Goal: Transaction & Acquisition: Purchase product/service

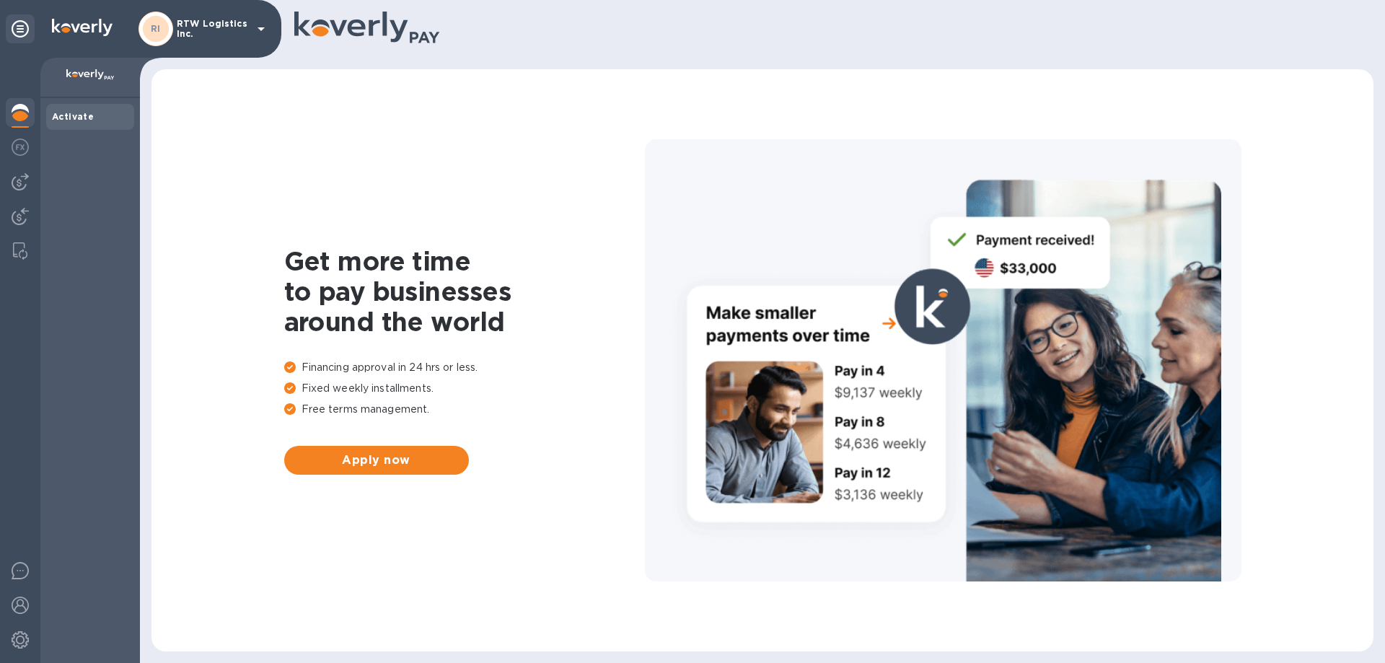
click at [812, 20] on div at bounding box center [827, 29] width 1067 height 35
click at [9, 210] on div at bounding box center [20, 218] width 29 height 32
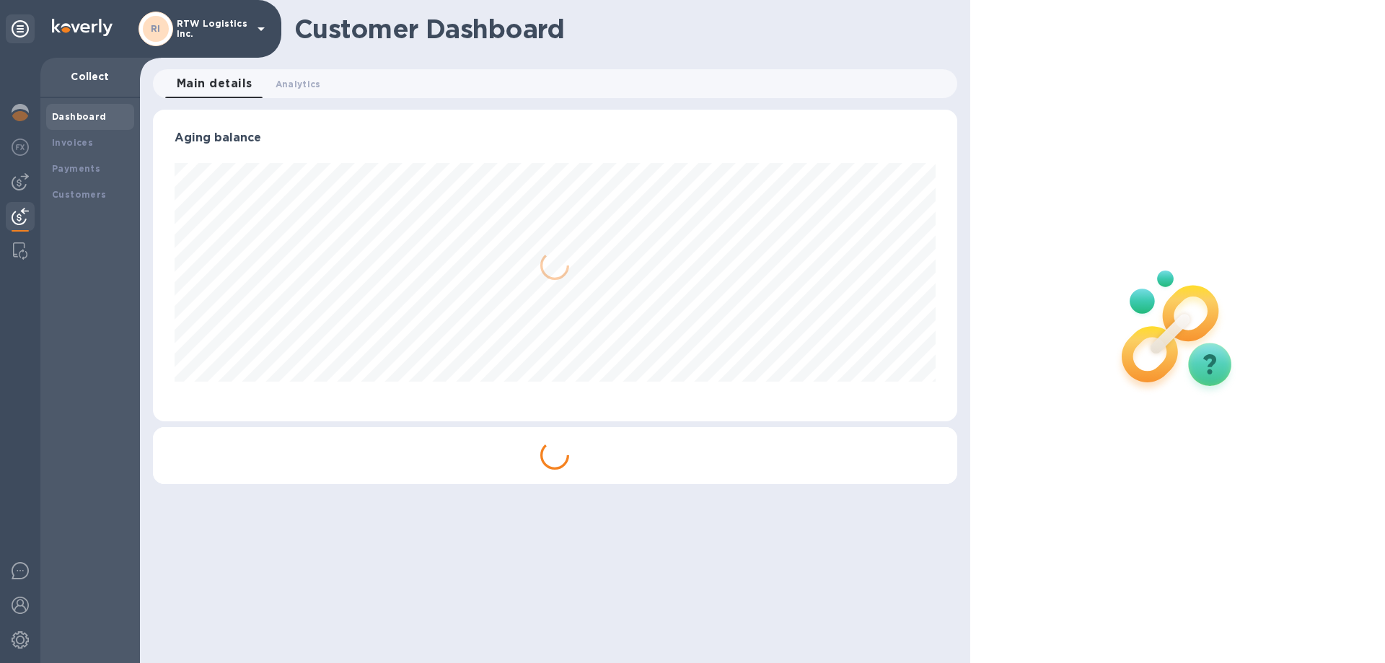
scroll to position [312, 803]
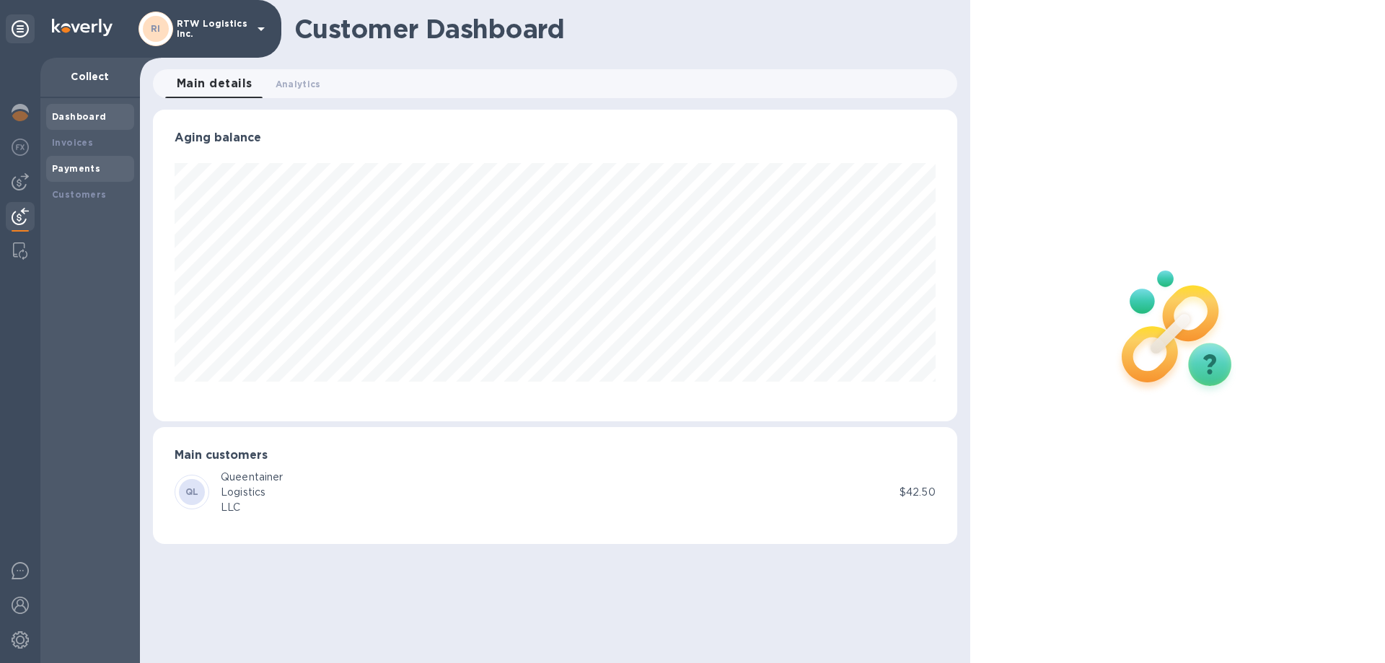
click at [55, 169] on b "Payments" at bounding box center [76, 168] width 48 height 11
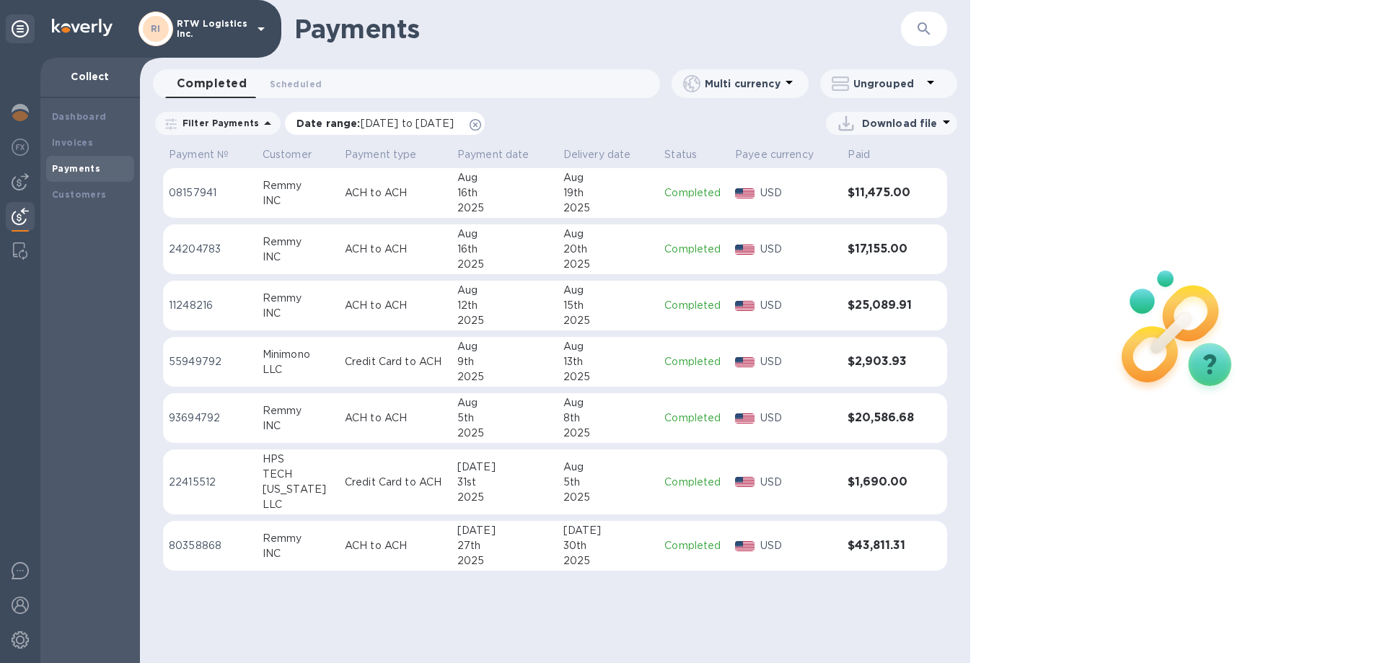
click at [481, 127] on icon at bounding box center [475, 125] width 12 height 12
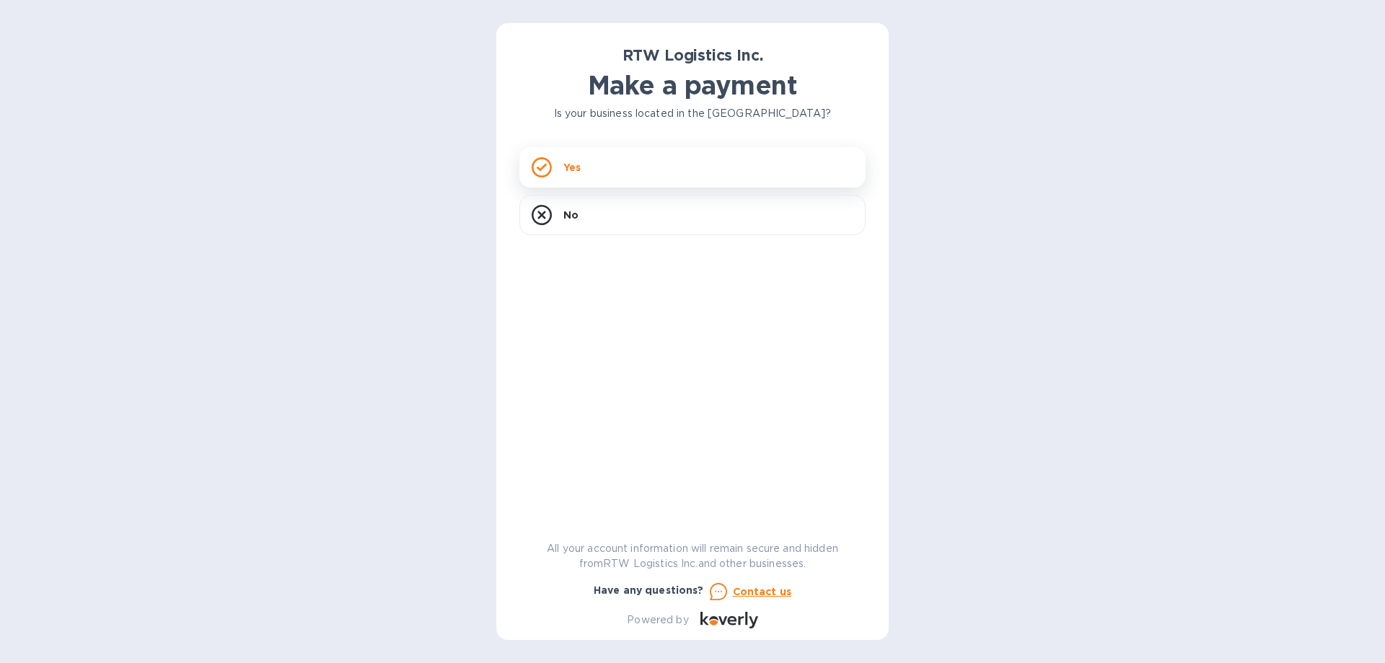
click at [568, 169] on p "Yes" at bounding box center [571, 167] width 17 height 14
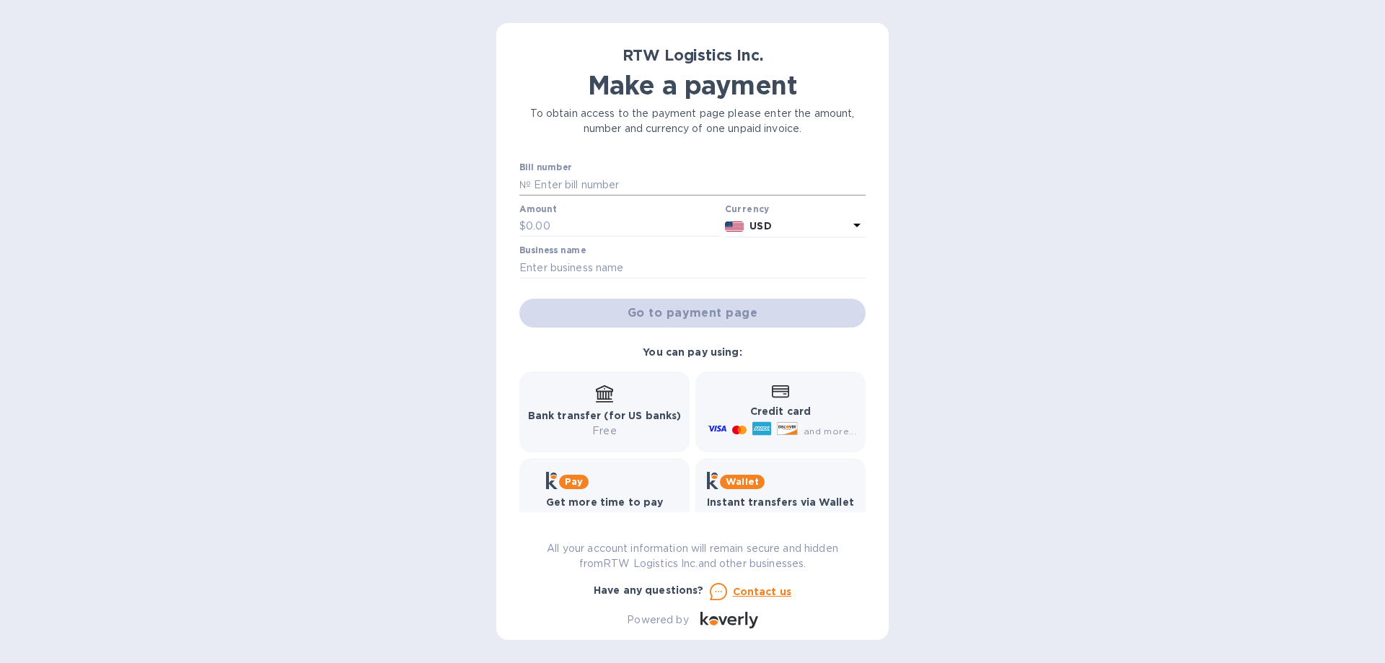
click at [649, 185] on input "text" at bounding box center [698, 185] width 335 height 22
paste input "RTWBALW00020000"
type input "RTWBALW00020000"
click at [577, 223] on input "text" at bounding box center [622, 227] width 193 height 22
type input "12,500"
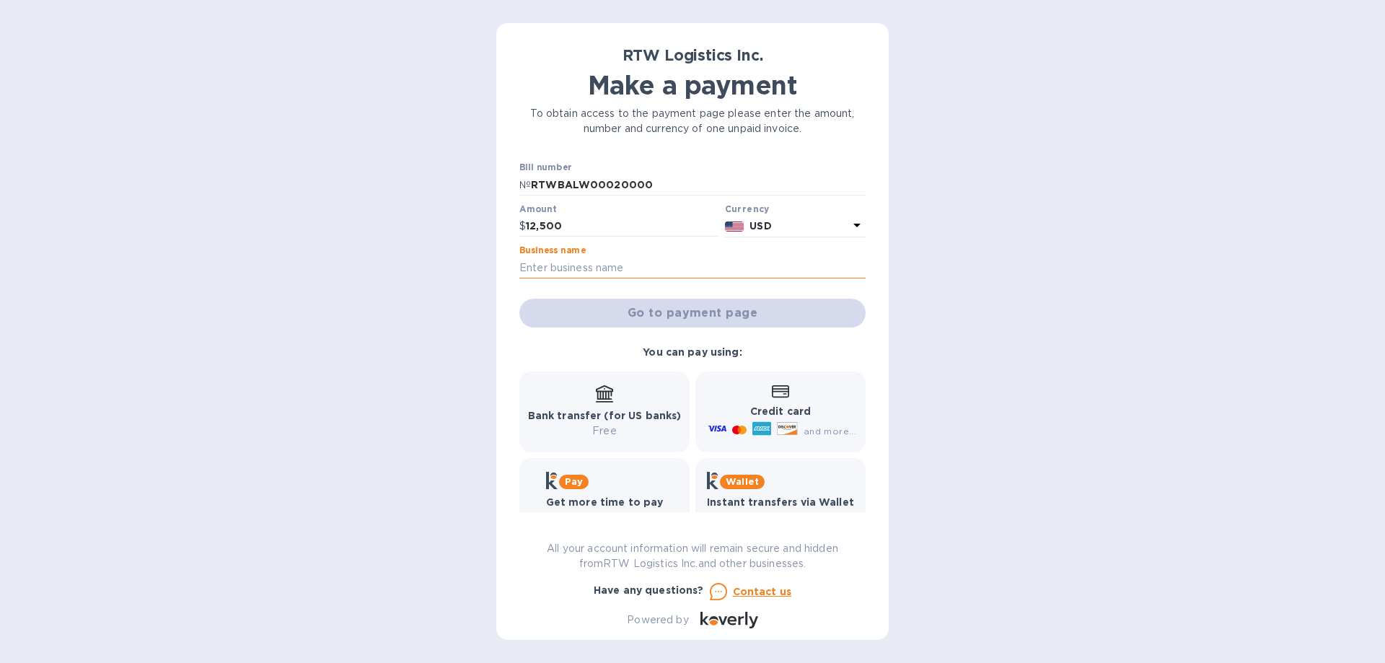
paste input "[CREDIT_CARD_NUMBER]"
type input "[CREDIT_CARD_NUMBER]"
paste input "EPP COMPOSITES USA INC"
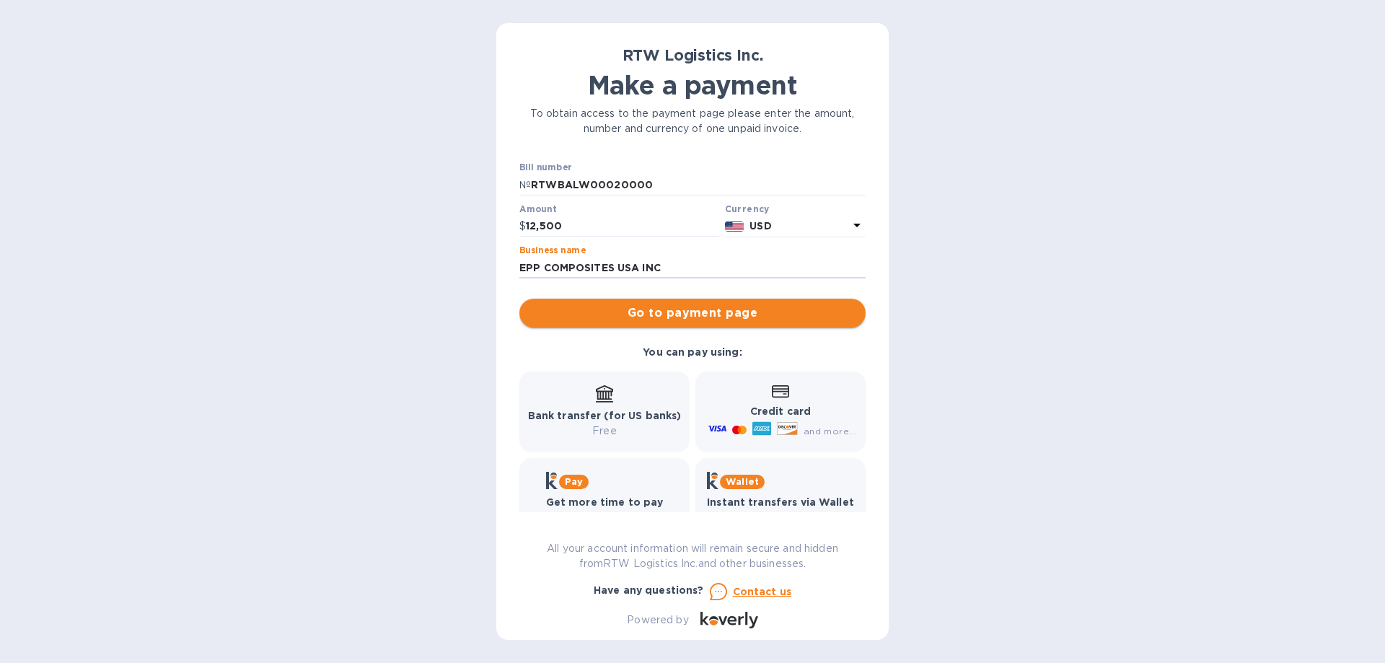
type input "EPP COMPOSITES USA INC"
click at [583, 299] on button "Go to payment page" at bounding box center [692, 313] width 346 height 29
